Goal: Task Accomplishment & Management: Manage account settings

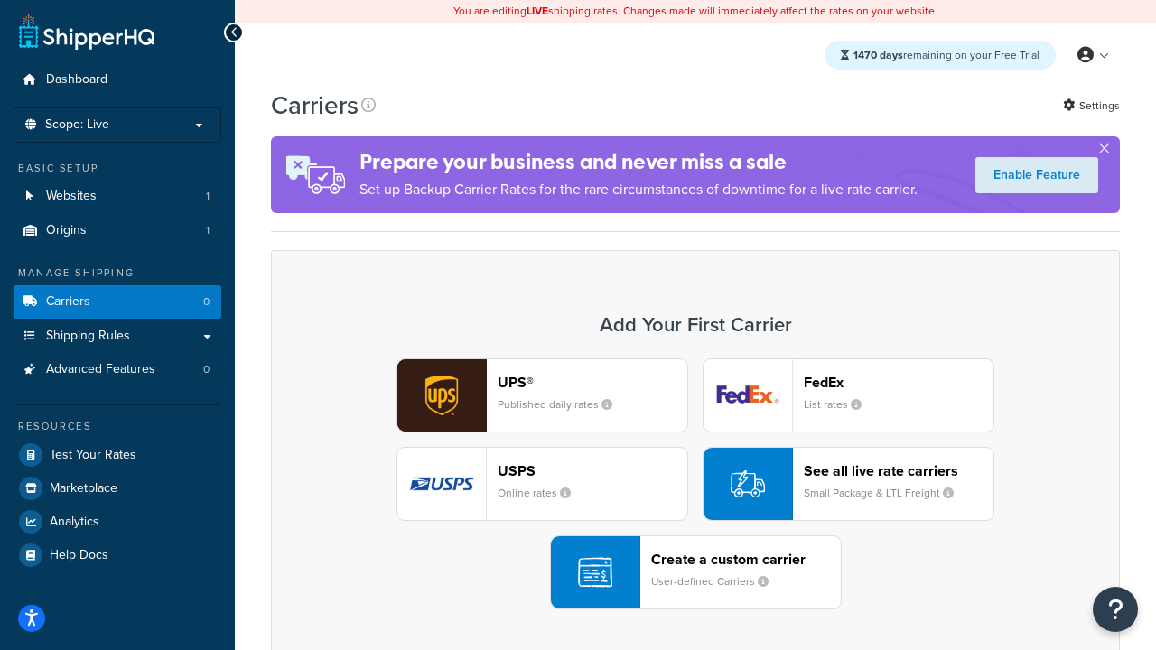
click at [696, 484] on div "UPS® Published daily rates FedEx List rates USPS Online rates See all live rate…" at bounding box center [695, 484] width 811 height 251
click at [899, 382] on header "FedEx" at bounding box center [899, 382] width 190 height 17
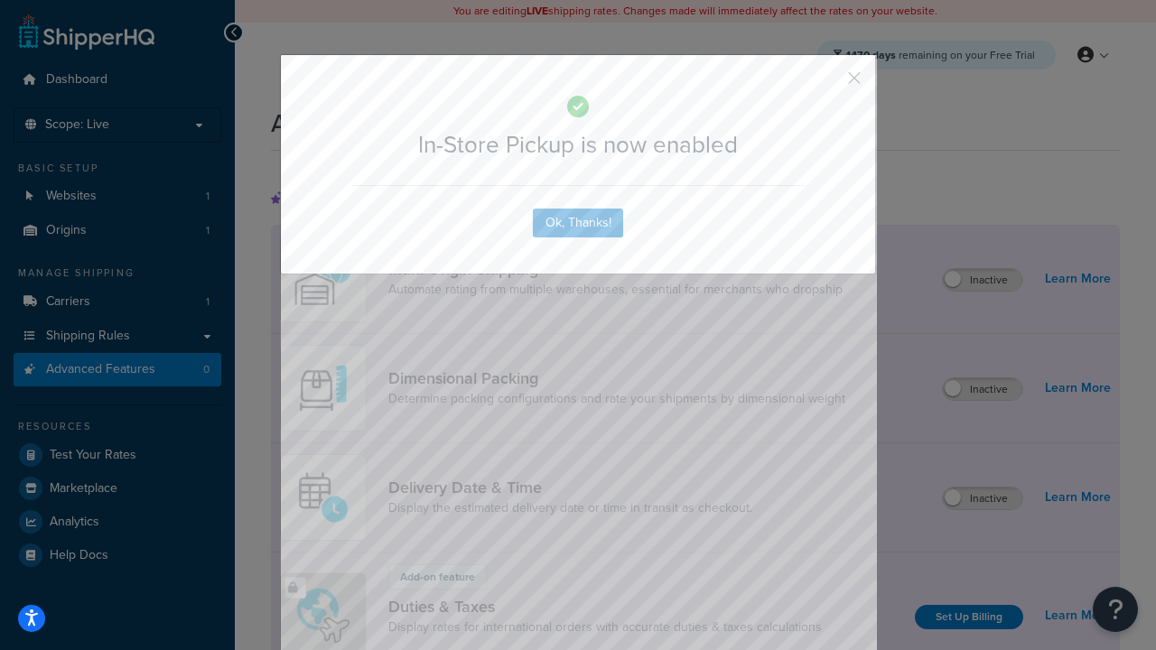
scroll to position [585, 0]
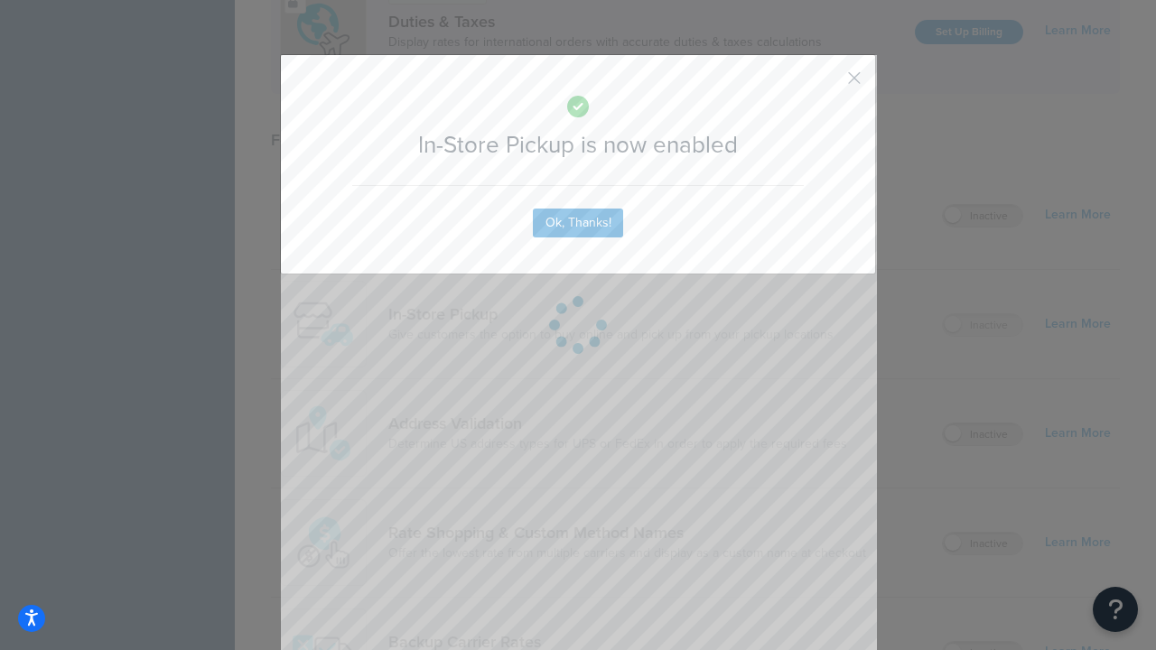
click at [828, 84] on button "button" at bounding box center [828, 84] width 5 height 5
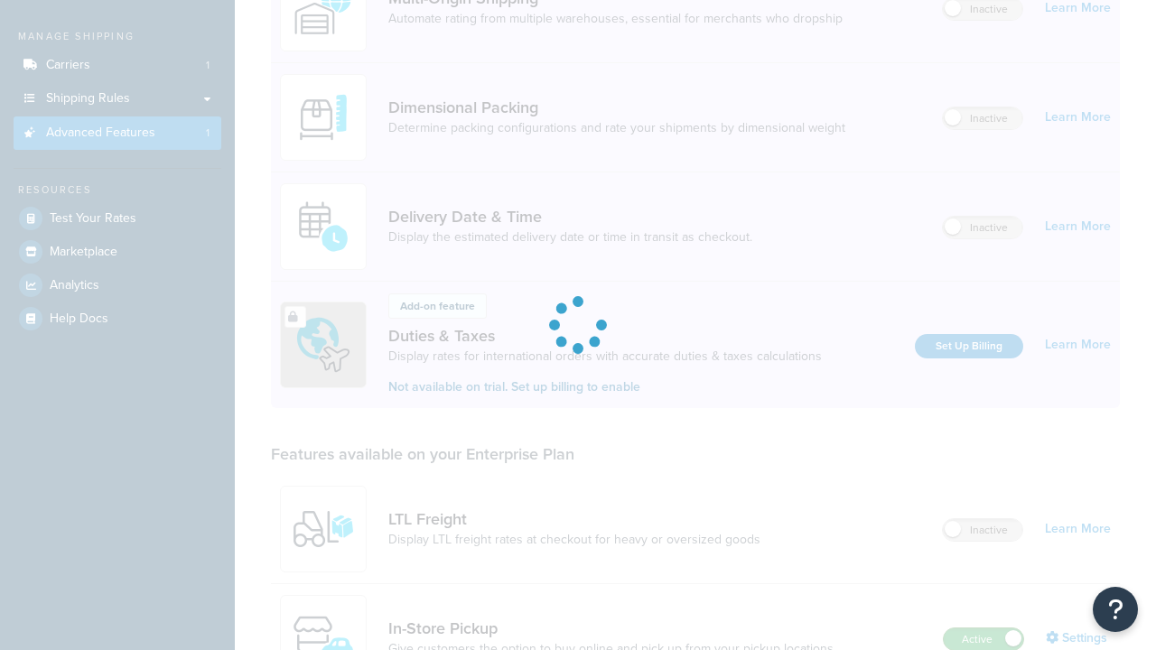
click at [984, 629] on label "Active" at bounding box center [983, 640] width 79 height 22
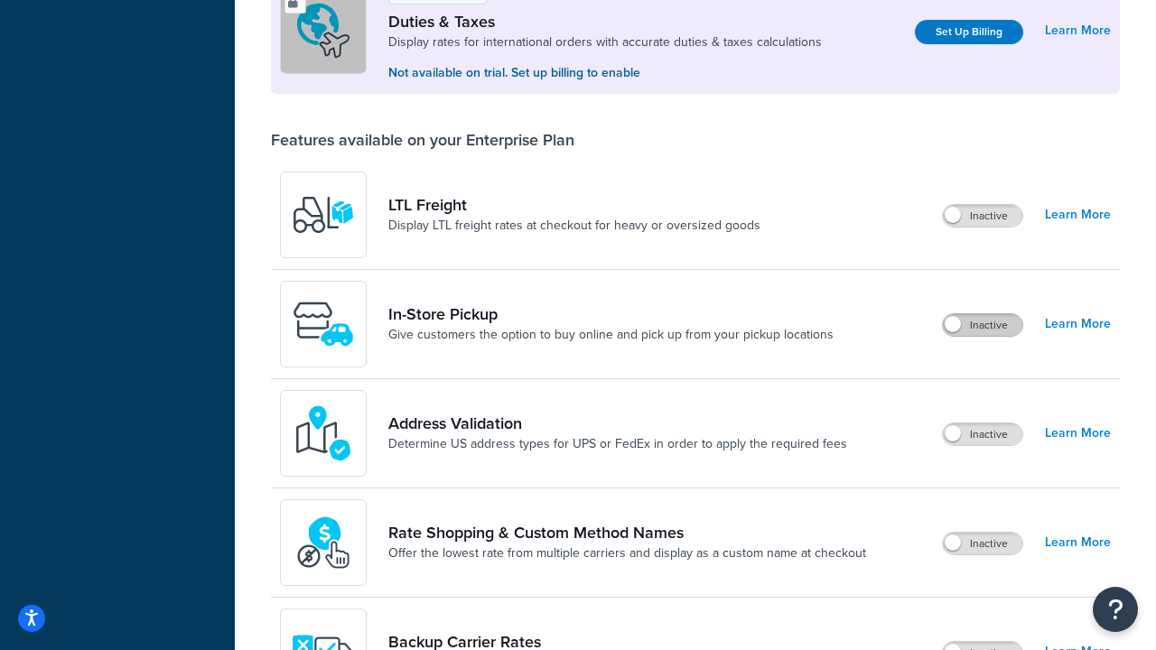
scroll to position [551, 0]
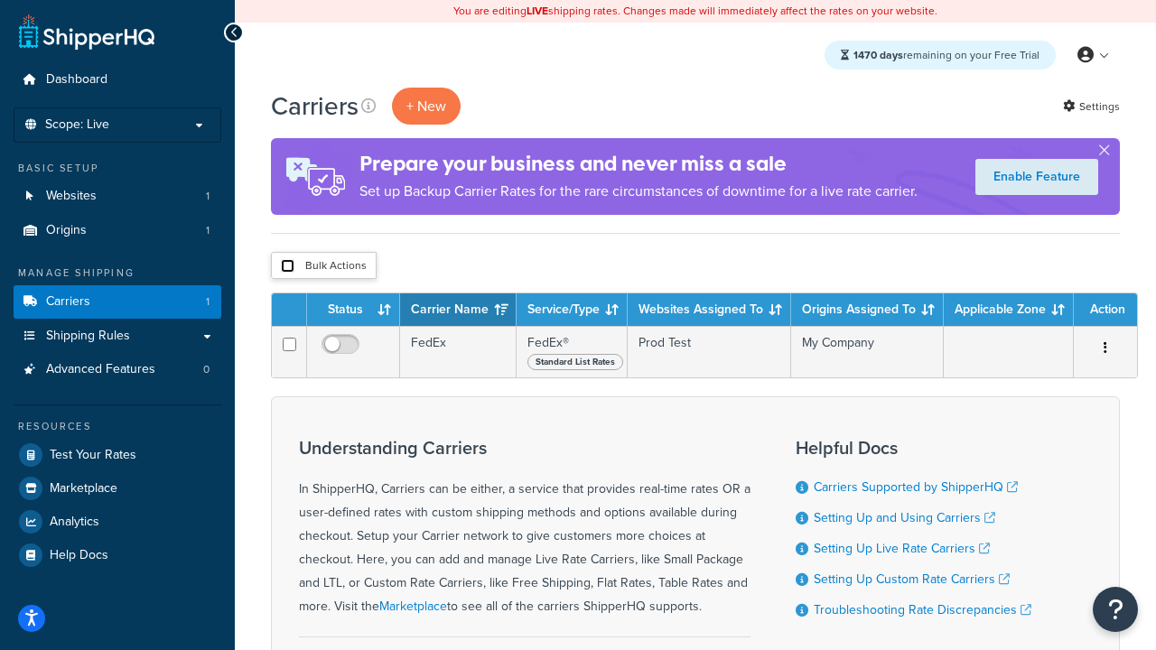
click at [287, 267] on input "checkbox" at bounding box center [288, 266] width 14 height 14
checkbox input "true"
click at [0, 0] on button "Delete" at bounding box center [0, 0] width 0 height 0
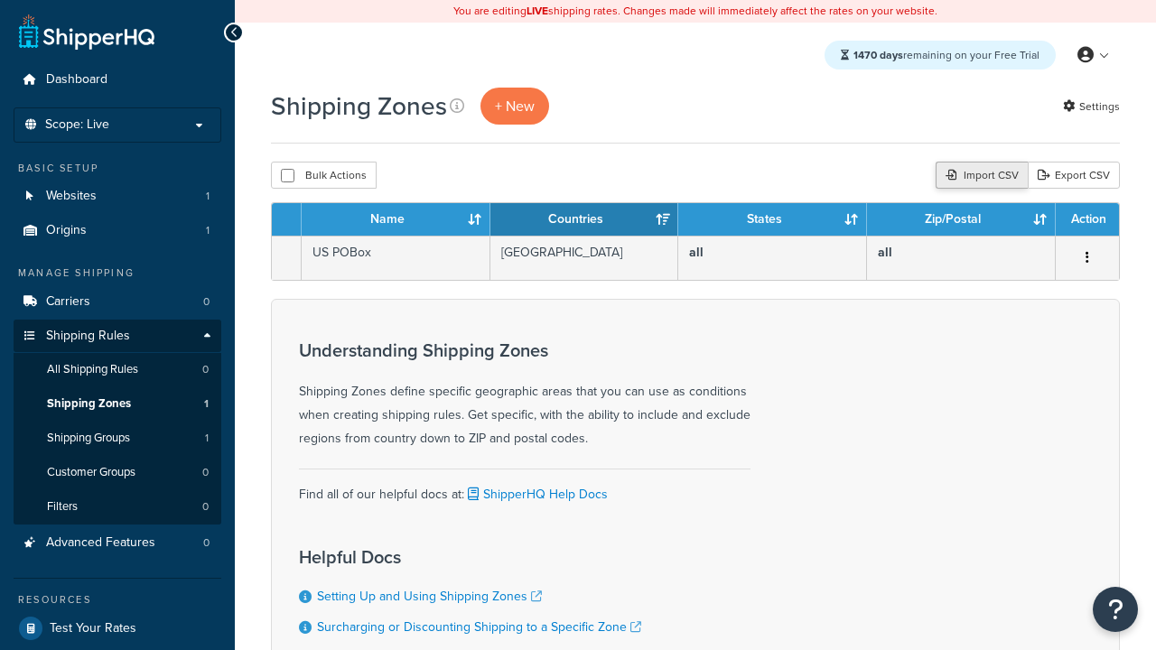
click at [979, 176] on div "Import CSV" at bounding box center [982, 175] width 92 height 27
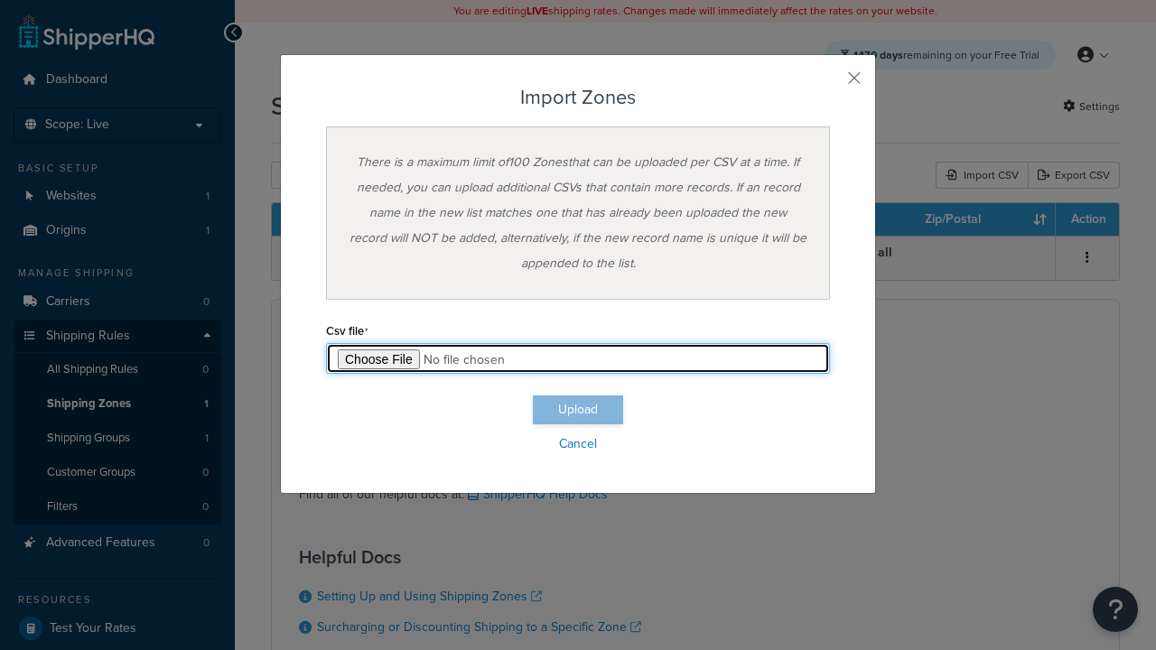
click at [578, 359] on input "file" at bounding box center [578, 358] width 504 height 31
type input "C:\fakepath\importZonesFailure.csv"
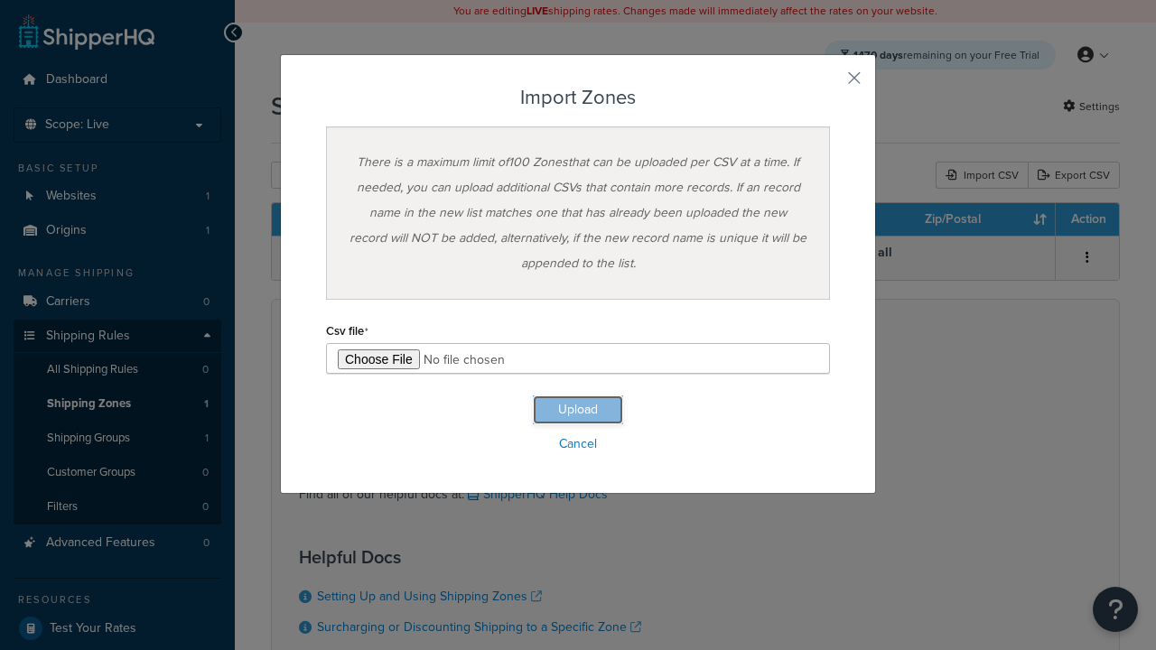
click at [578, 410] on button "Upload" at bounding box center [578, 410] width 90 height 29
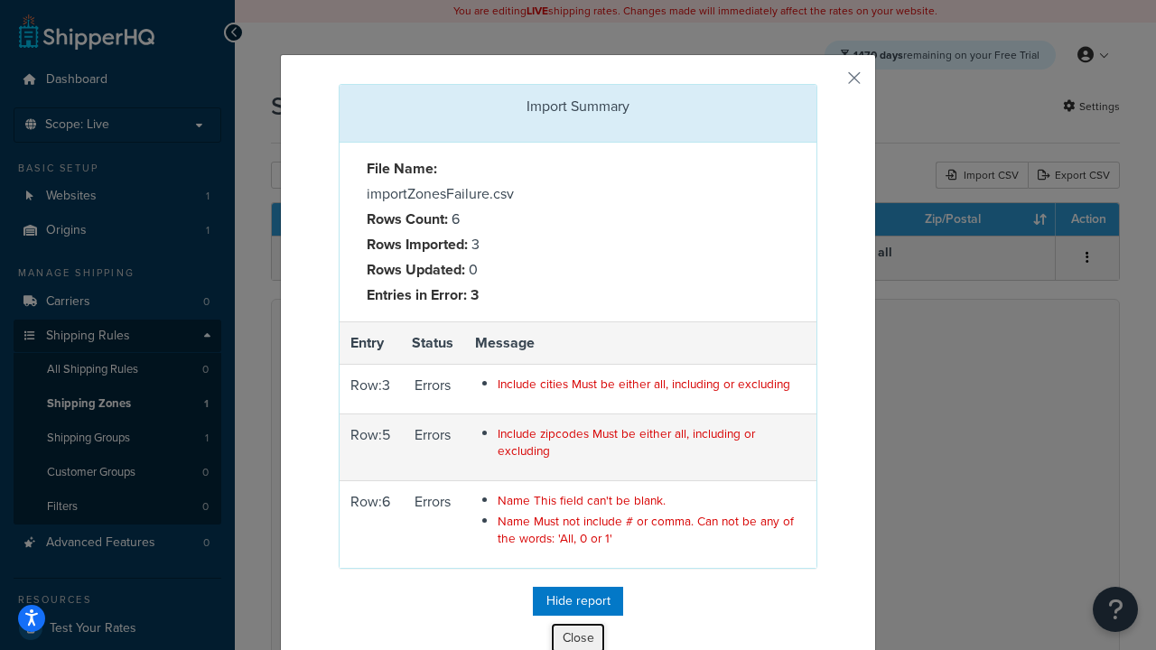
click at [578, 635] on button "Close" at bounding box center [578, 638] width 54 height 31
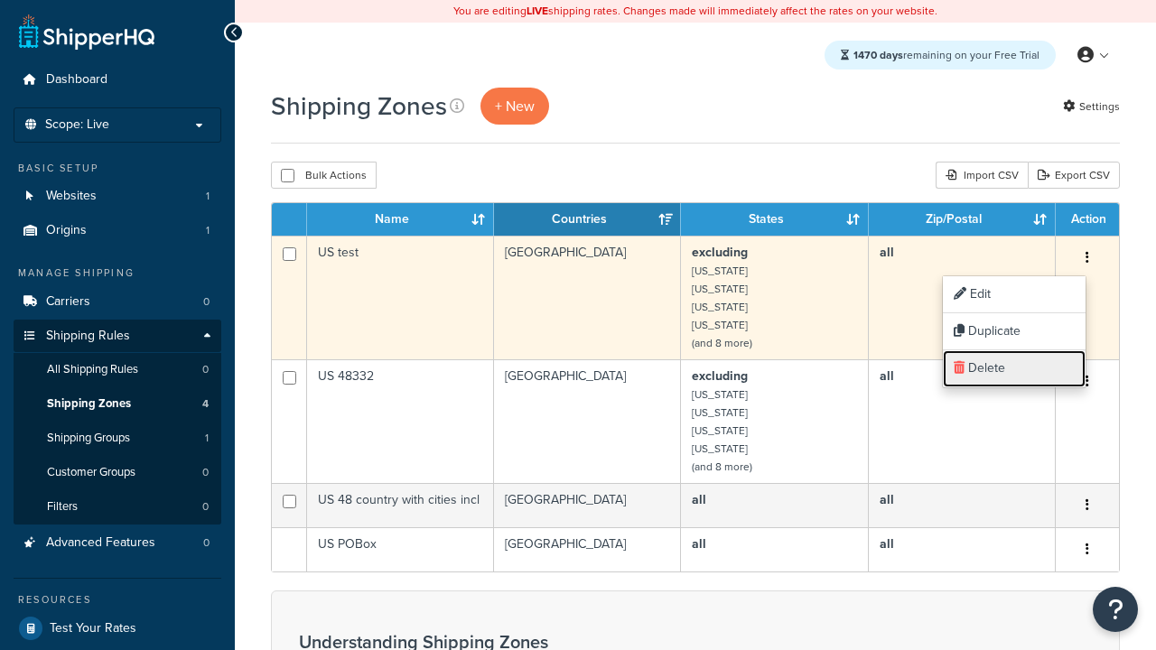
click at [1014, 369] on link "Delete" at bounding box center [1014, 369] width 143 height 37
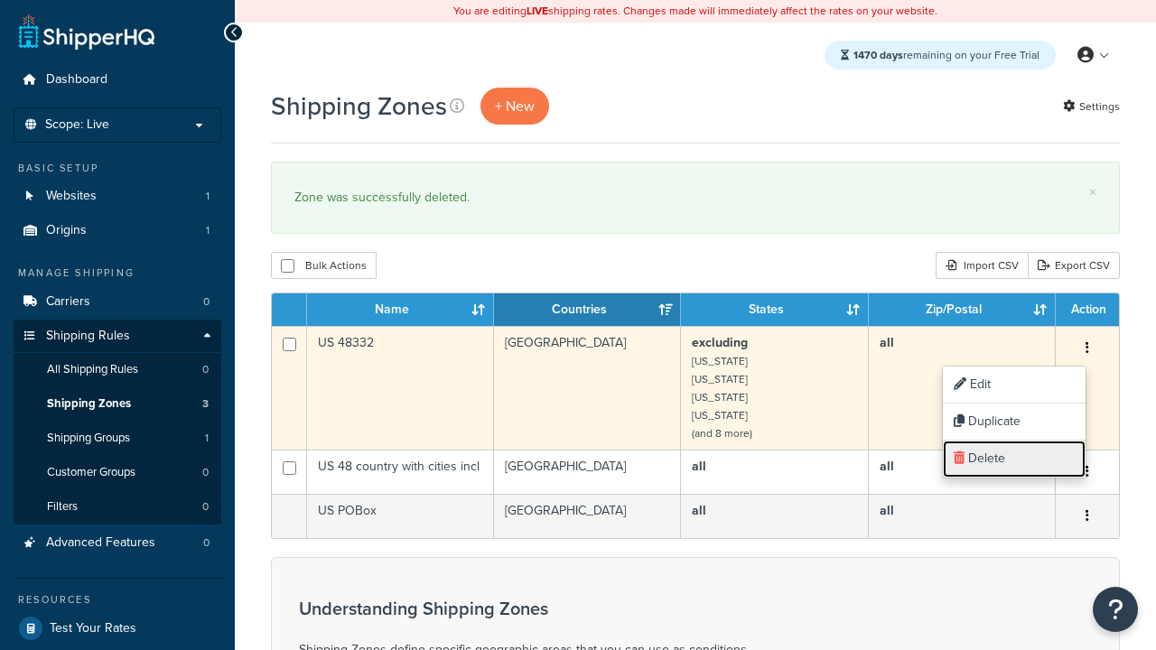
click at [1014, 459] on link "Delete" at bounding box center [1014, 459] width 143 height 37
